Goal: Information Seeking & Learning: Check status

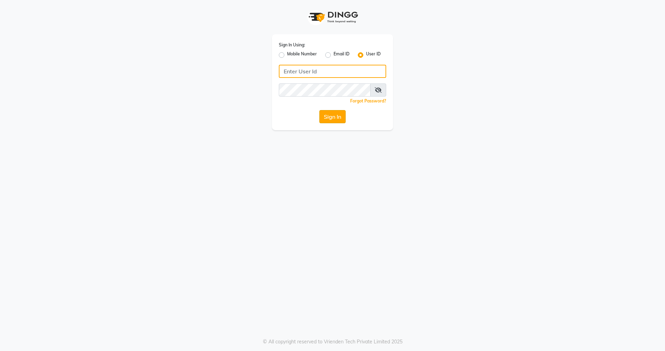
type input "nirrvana"
click at [334, 117] on button "Sign In" at bounding box center [332, 116] width 26 height 13
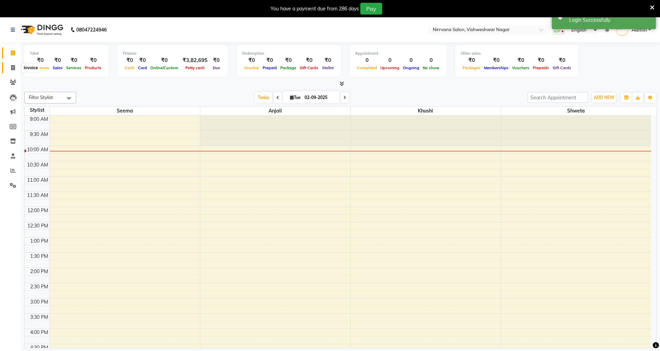
click at [13, 67] on icon at bounding box center [13, 67] width 4 height 5
select select "7167"
select select "service"
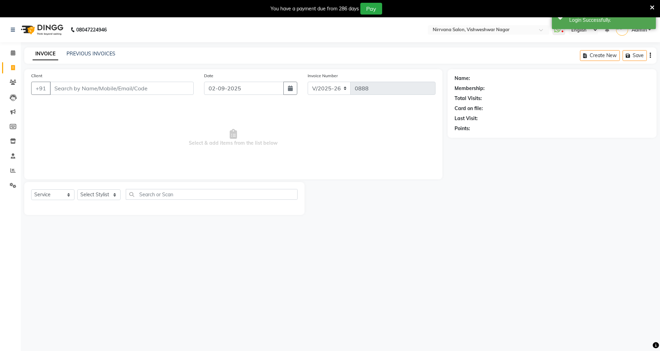
click at [94, 84] on input "Client" at bounding box center [122, 88] width 144 height 13
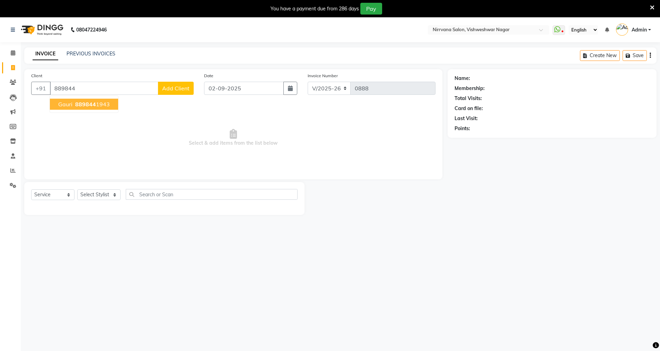
click at [105, 106] on ngb-highlight "889844 1943" at bounding box center [92, 104] width 36 height 7
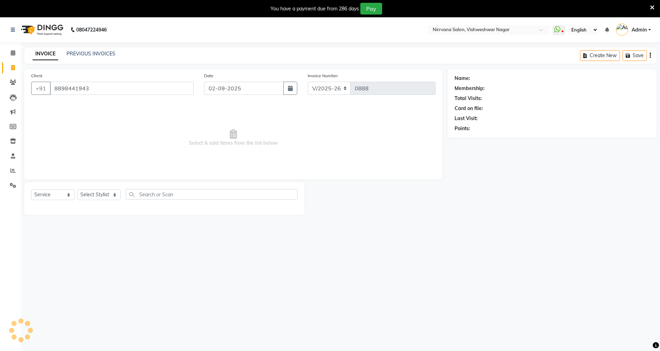
type input "8898441943"
select select "2: Object"
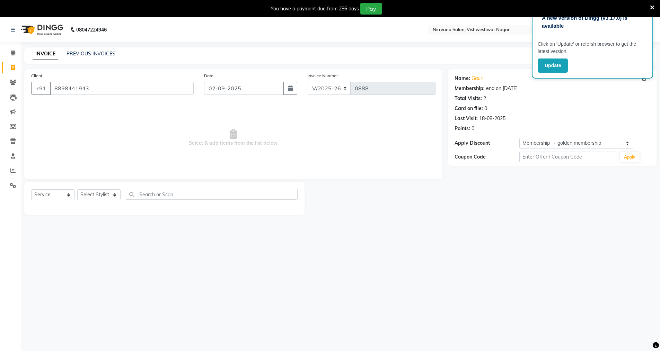
click at [651, 8] on icon at bounding box center [652, 8] width 5 height 6
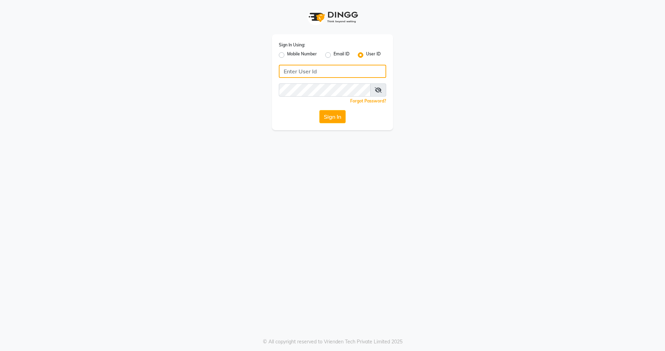
type input "nirrvana"
click at [327, 125] on div "Sign In Using: Mobile Number Email ID User ID nirrvana Remember me Forgot Passw…" at bounding box center [332, 82] width 121 height 96
click at [326, 122] on button "Sign In" at bounding box center [332, 116] width 26 height 13
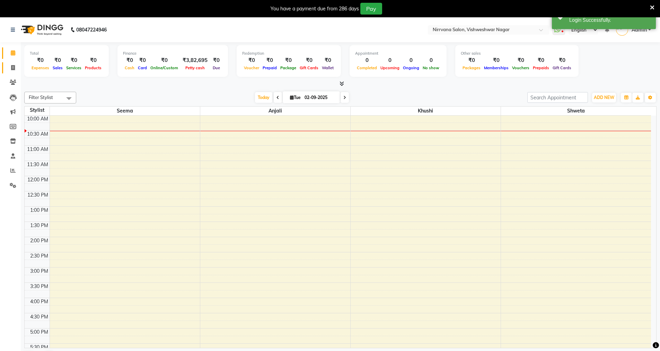
click at [13, 72] on link "Invoice" at bounding box center [10, 67] width 17 height 11
select select "7167"
select select "service"
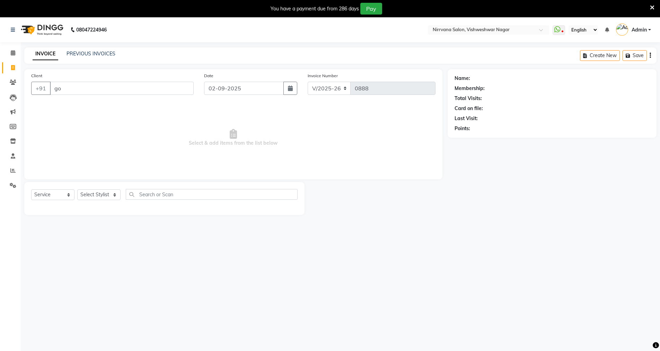
type input "g"
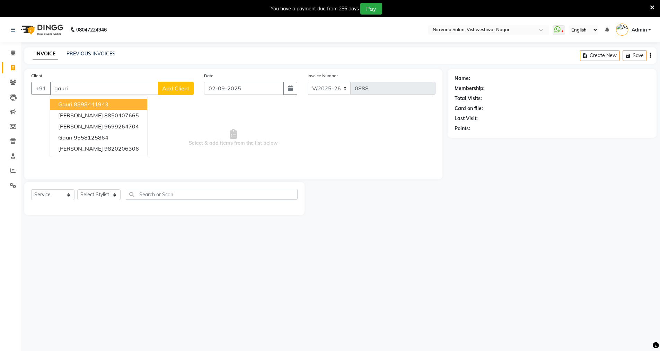
click at [105, 106] on ngb-highlight "8898441943" at bounding box center [91, 104] width 35 height 7
type input "8898441943"
select select "2: Object"
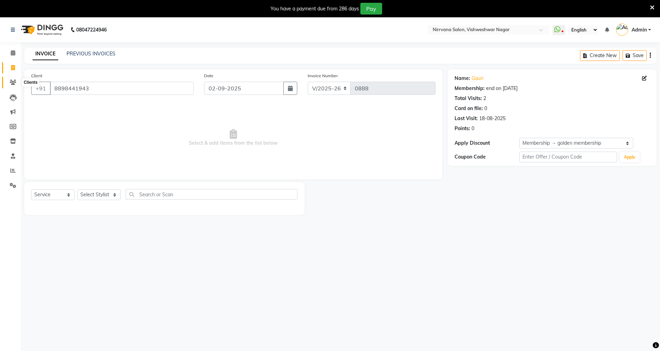
click at [14, 83] on icon at bounding box center [13, 82] width 7 height 5
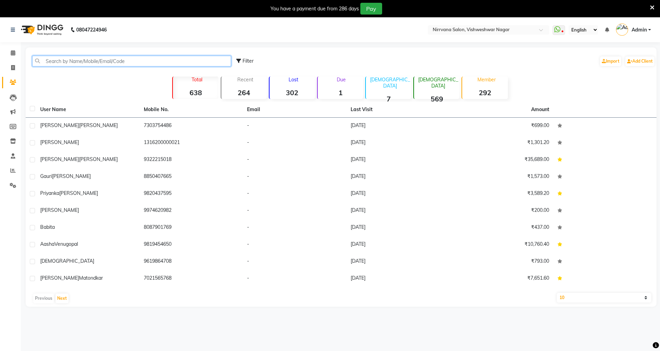
click at [48, 61] on input "text" at bounding box center [131, 61] width 199 height 11
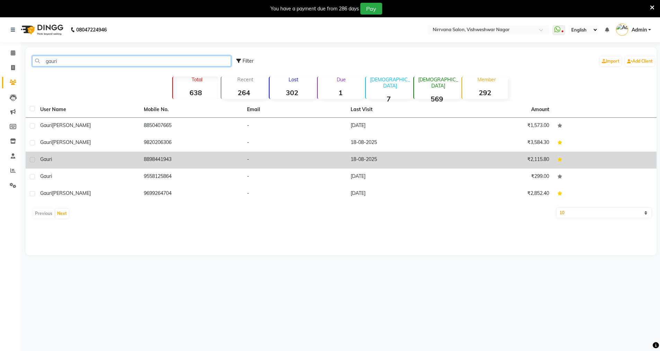
type input "gauri"
click at [124, 154] on td "gauri" at bounding box center [88, 160] width 104 height 17
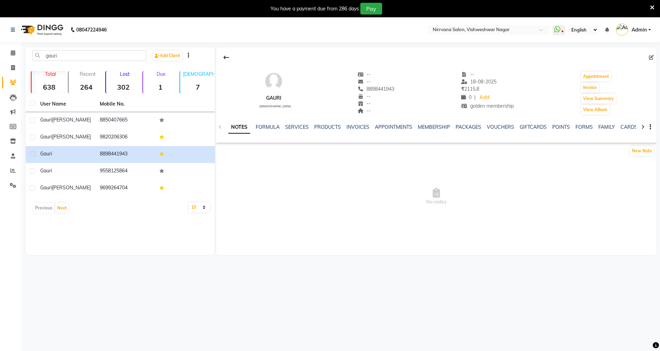
click at [300, 124] on div "SERVICES" at bounding box center [297, 127] width 24 height 7
click at [299, 125] on div "SERVICES" at bounding box center [297, 127] width 24 height 7
click at [300, 126] on link "SERVICES" at bounding box center [297, 127] width 24 height 6
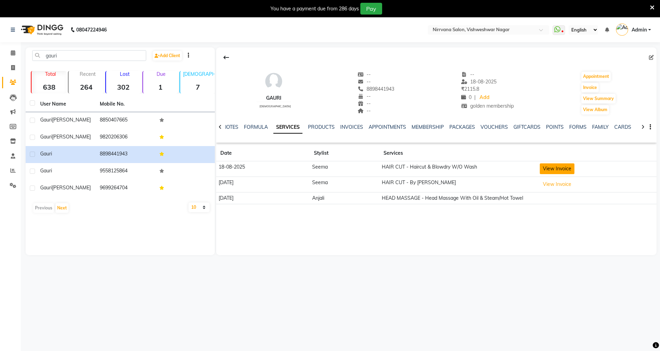
click at [556, 168] on button "View Invoice" at bounding box center [557, 168] width 35 height 11
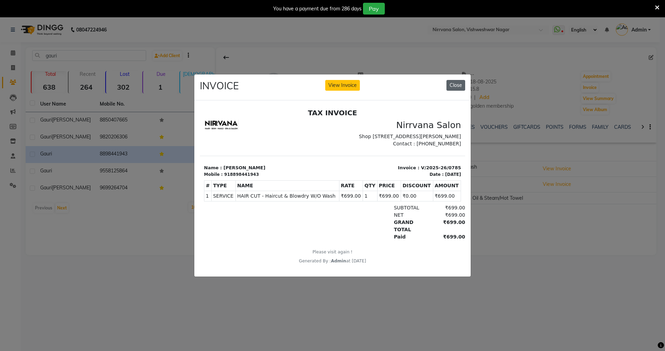
click at [463, 83] on button "Close" at bounding box center [455, 85] width 19 height 11
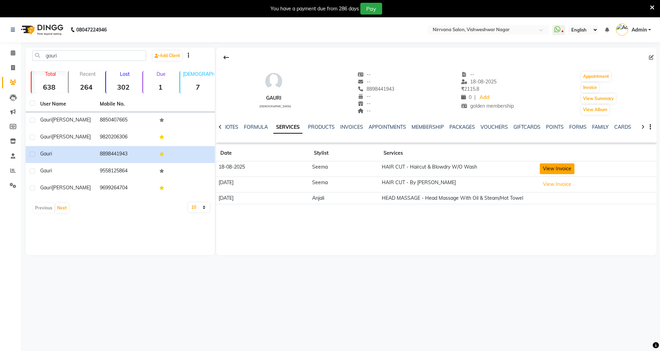
click at [558, 168] on button "View Invoice" at bounding box center [557, 168] width 35 height 11
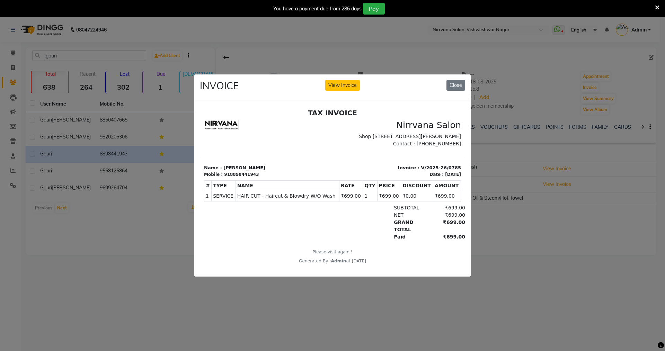
click at [517, 162] on ngb-modal-window "INVOICE View Invoice Close" at bounding box center [332, 175] width 665 height 351
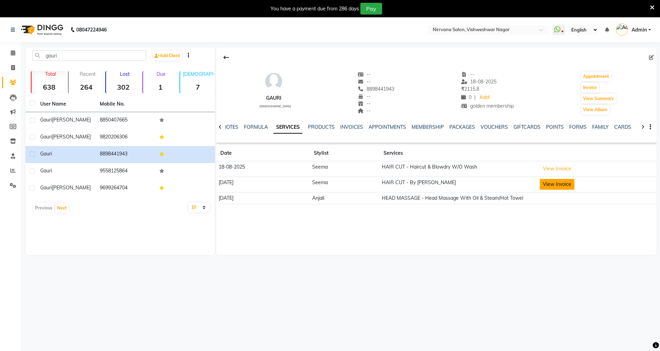
click at [554, 186] on button "View Invoice" at bounding box center [557, 184] width 35 height 11
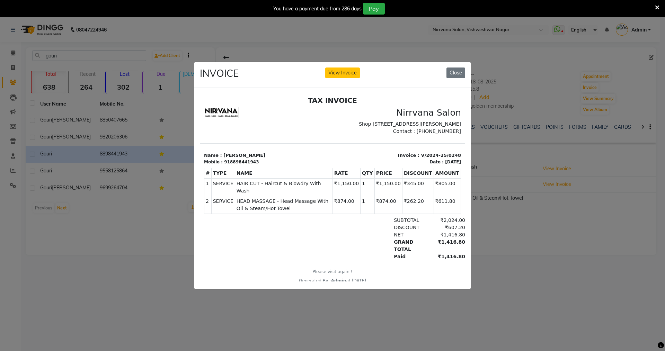
drag, startPoint x: 536, startPoint y: 174, endPoint x: 531, endPoint y: 169, distance: 7.1
click at [535, 173] on ngb-modal-window "INVOICE View Invoice Close" at bounding box center [332, 175] width 665 height 351
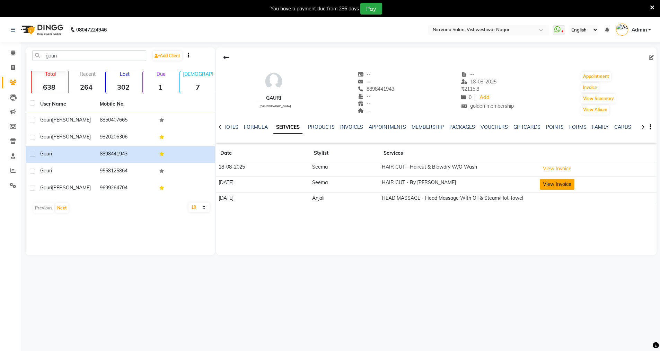
click at [560, 182] on button "View Invoice" at bounding box center [557, 184] width 35 height 11
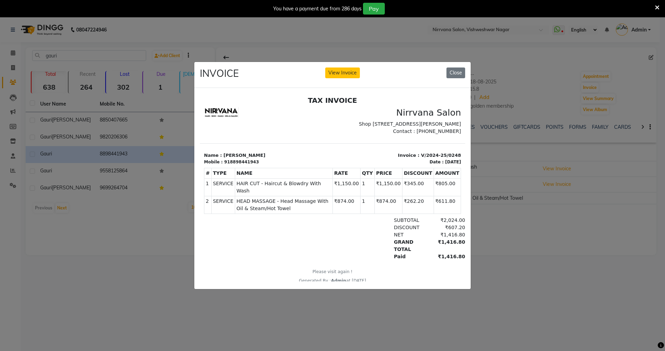
click at [485, 167] on ngb-modal-window "INVOICE View Invoice Close" at bounding box center [332, 175] width 665 height 351
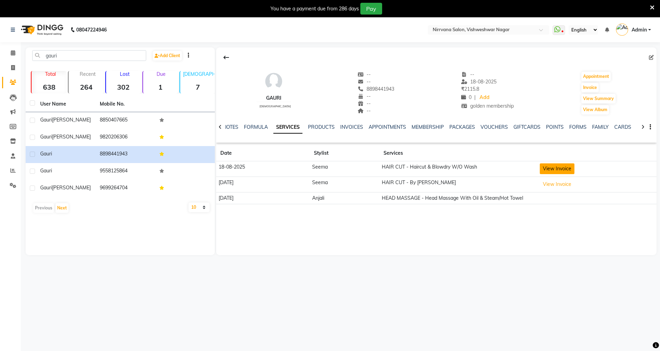
click at [549, 172] on button "View Invoice" at bounding box center [557, 168] width 35 height 11
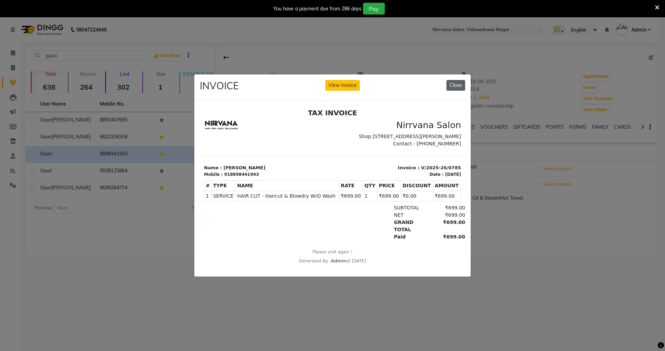
click at [456, 84] on button "Close" at bounding box center [455, 85] width 19 height 11
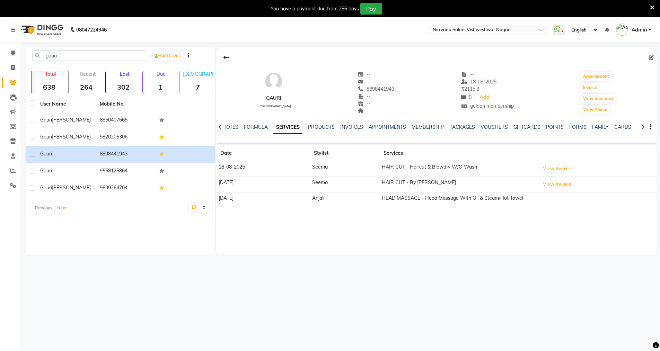
click at [651, 8] on icon at bounding box center [652, 8] width 5 height 6
